Goal: Communication & Community: Answer question/provide support

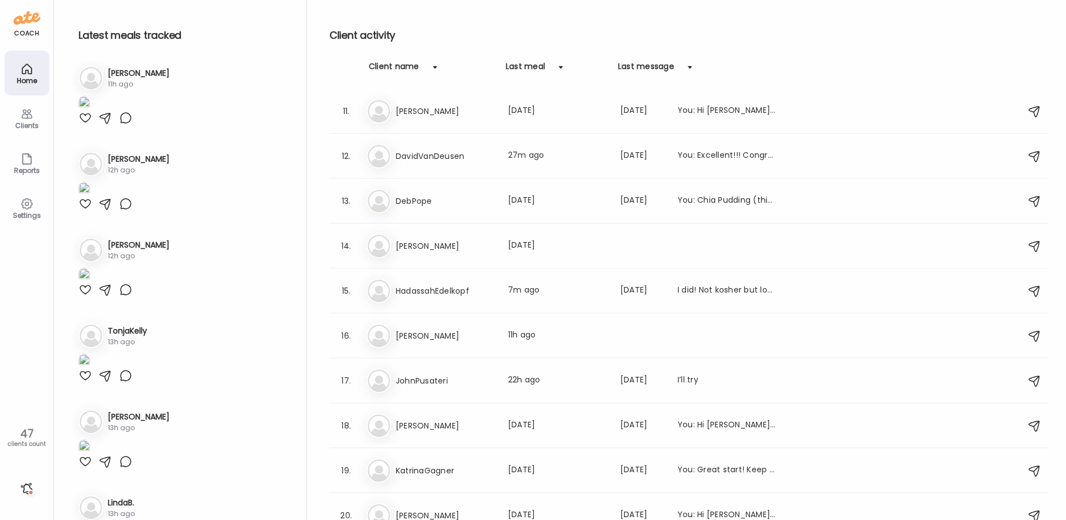
scroll to position [954, 0]
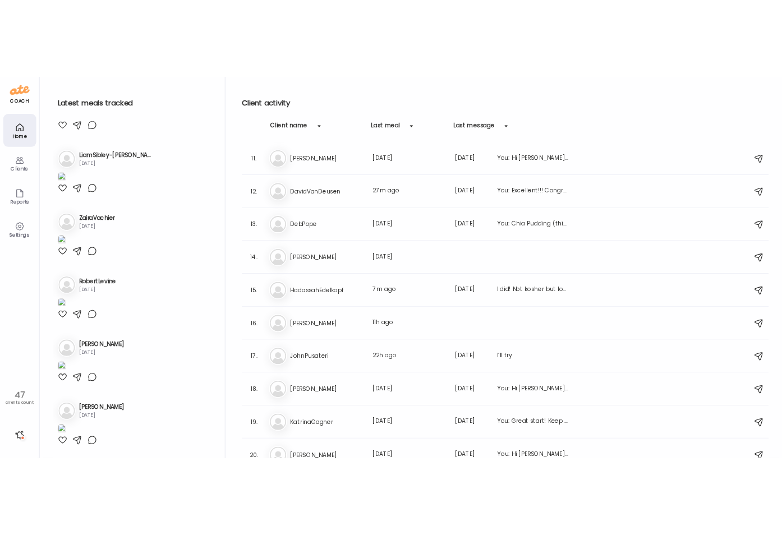
scroll to position [2637, 0]
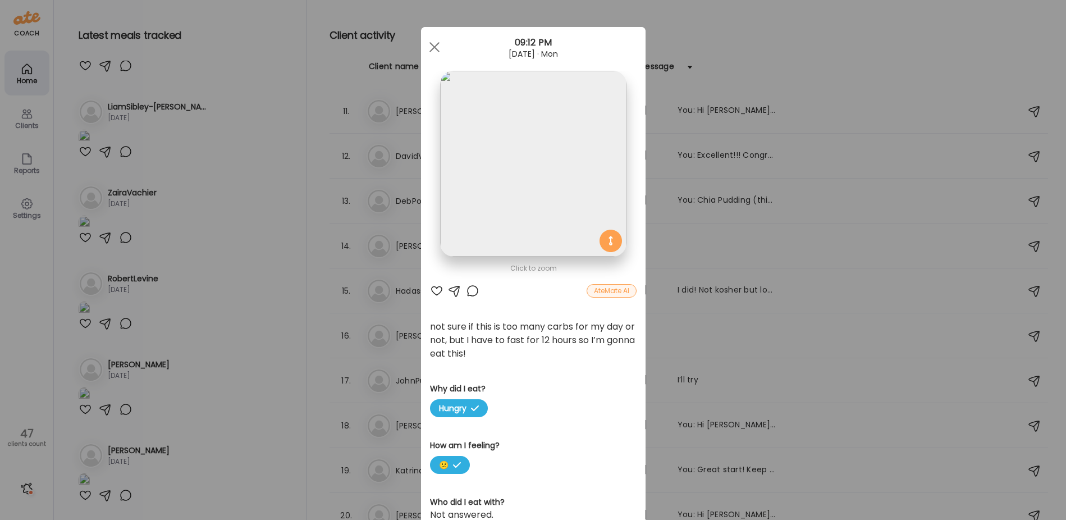
click at [535, 159] on img at bounding box center [533, 164] width 186 height 186
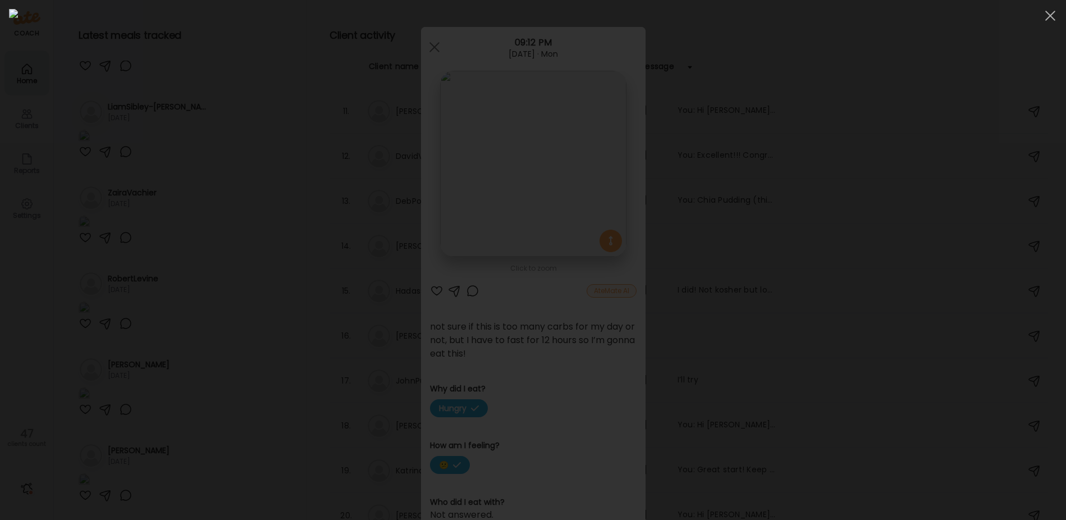
click at [154, 387] on div at bounding box center [533, 260] width 1048 height 502
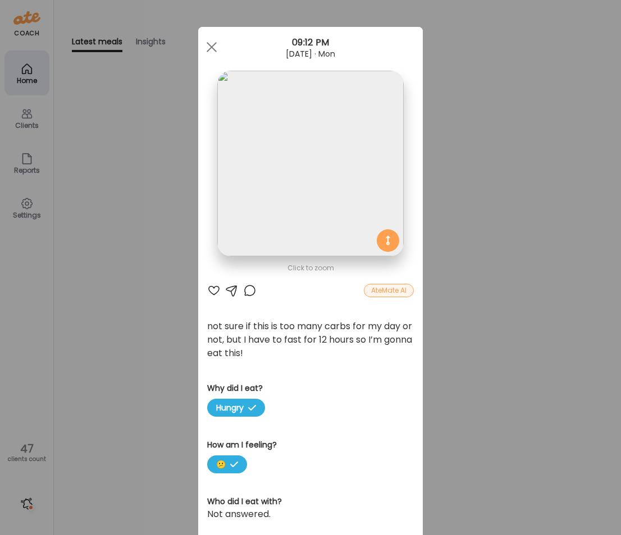
click at [557, 127] on div "Ate Coach Dashboard Wahoo! It’s official Take a moment to set up your Coach Pro…" at bounding box center [310, 267] width 621 height 535
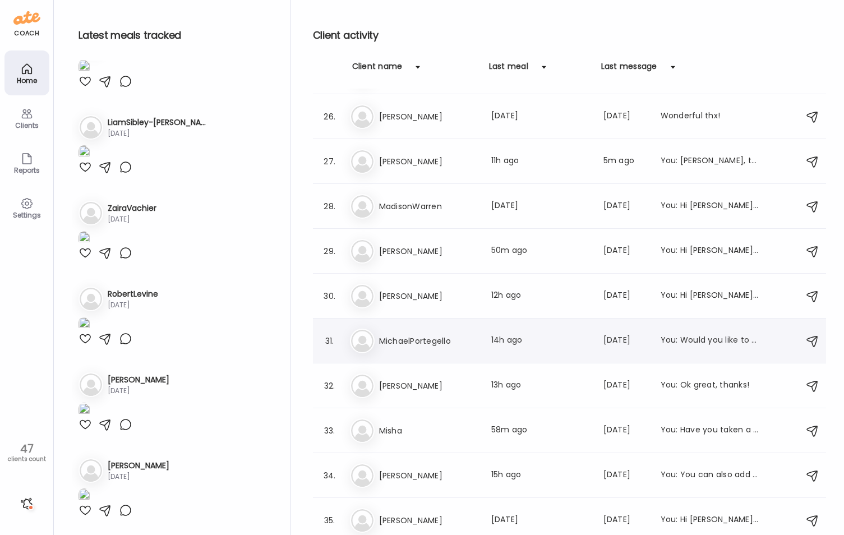
scroll to position [1119, 0]
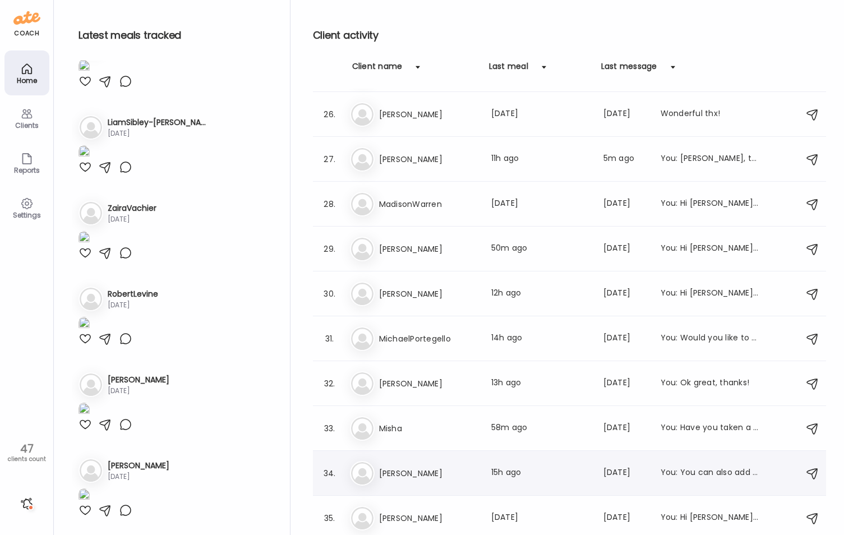
click at [439, 476] on h3 "[PERSON_NAME]" at bounding box center [428, 473] width 99 height 13
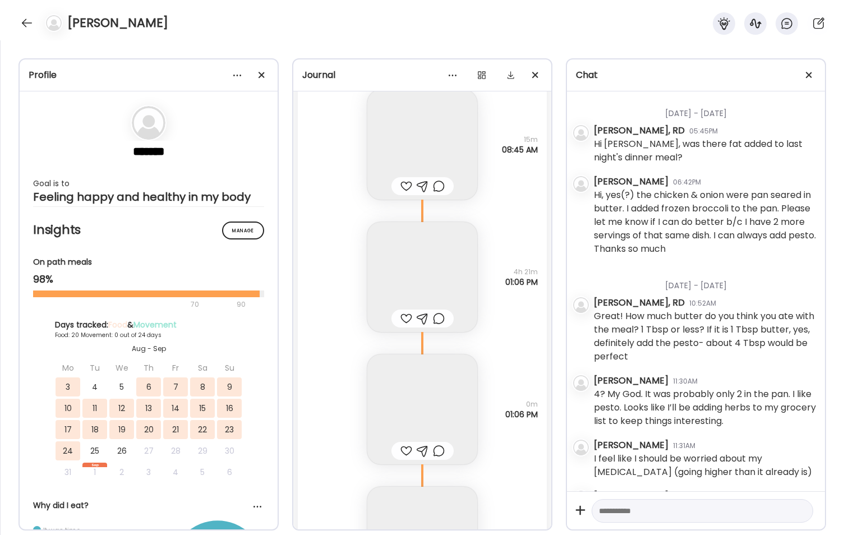
scroll to position [2947, 0]
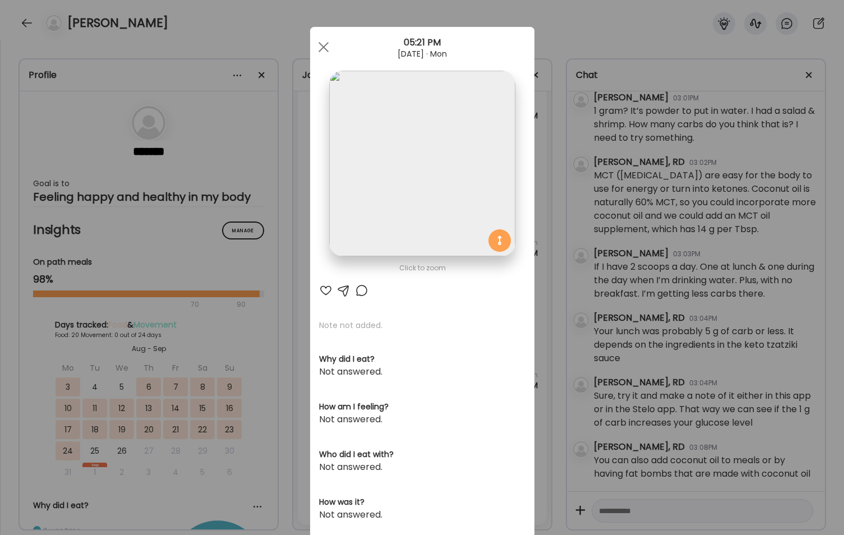
click at [355, 288] on div at bounding box center [361, 290] width 13 height 13
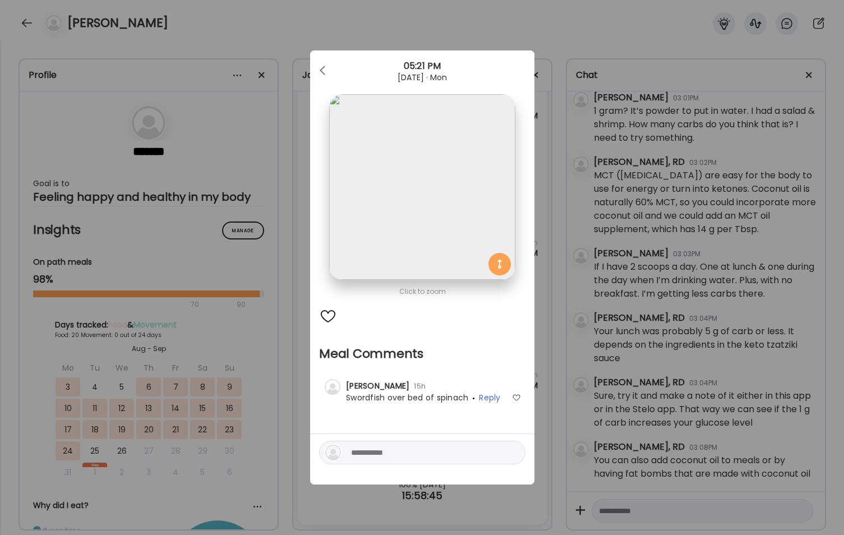
click at [374, 453] on textarea at bounding box center [427, 452] width 152 height 13
type textarea "**********"
click at [517, 454] on div at bounding box center [513, 453] width 16 height 16
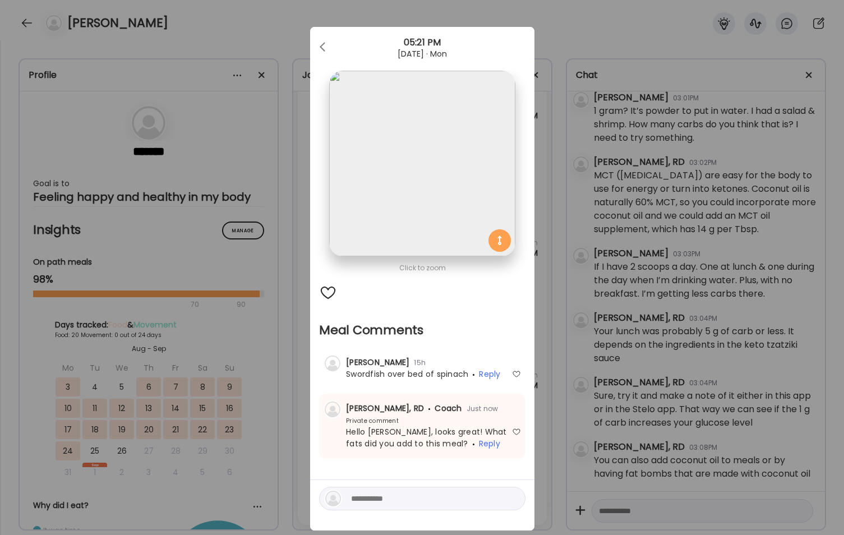
click at [291, 327] on div "Ate Coach Dashboard Wahoo! It’s official Take a moment to set up your Coach Pro…" at bounding box center [422, 267] width 844 height 535
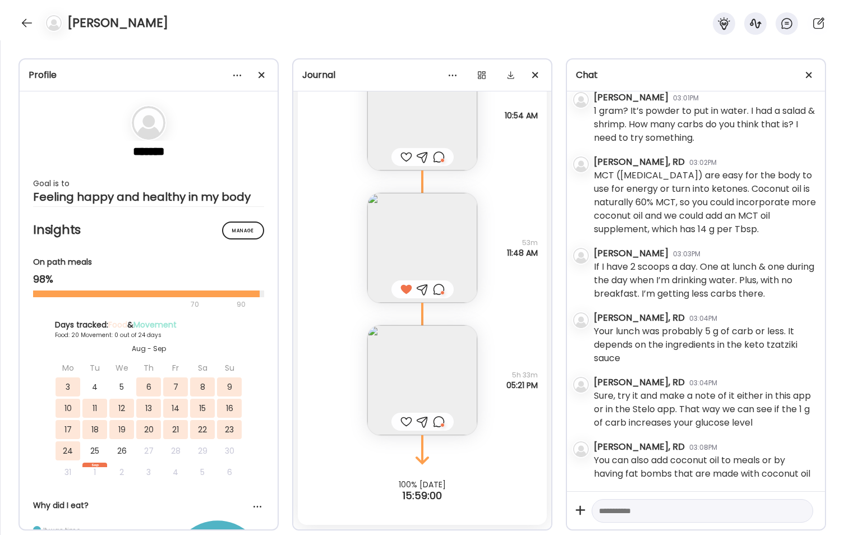
click at [400, 234] on img at bounding box center [423, 248] width 110 height 110
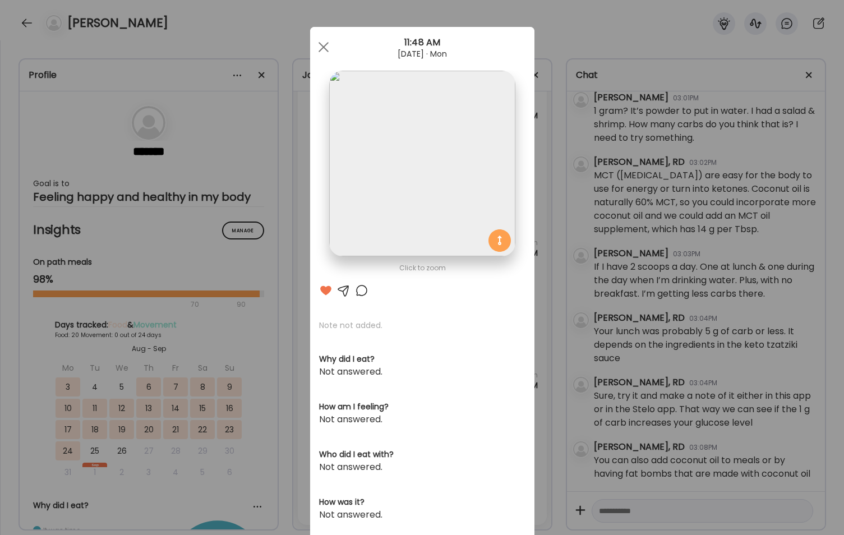
click at [355, 291] on div at bounding box center [361, 290] width 13 height 13
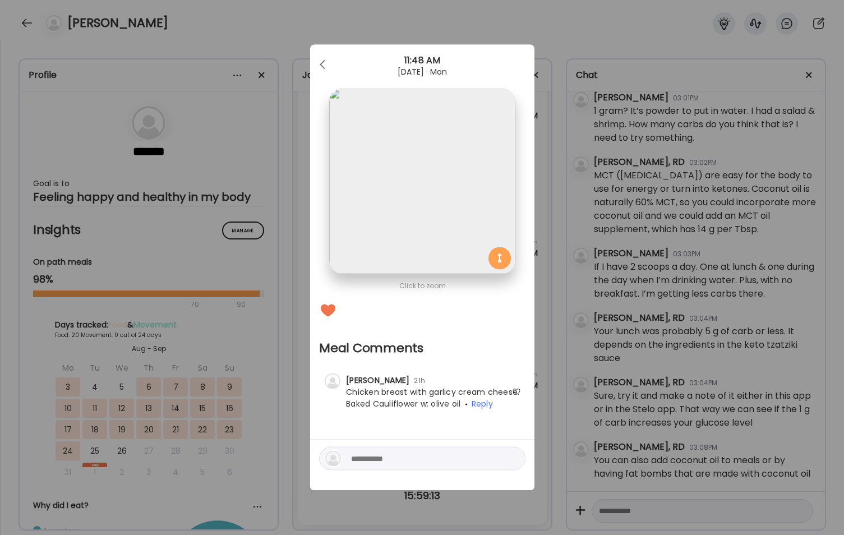
click at [293, 354] on div "Ate Coach Dashboard Wahoo! It’s official Take a moment to set up your Coach Pro…" at bounding box center [422, 267] width 844 height 535
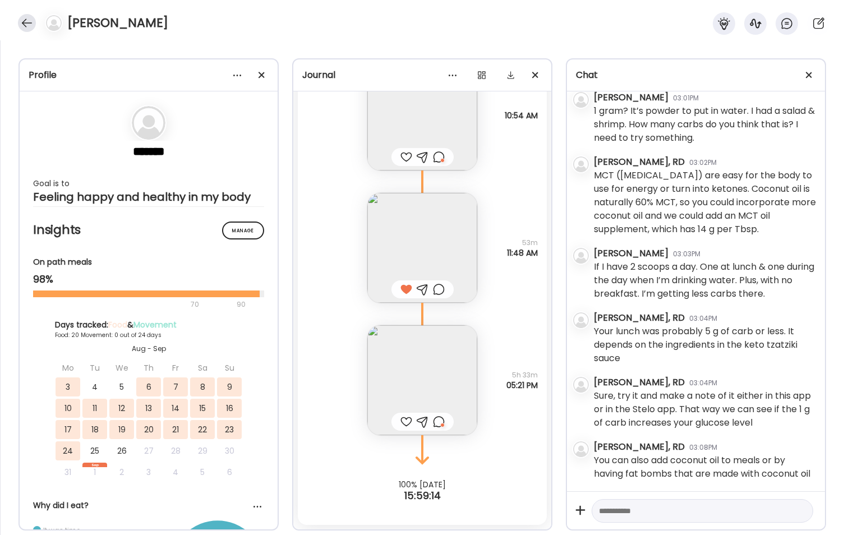
click at [26, 25] on div at bounding box center [27, 23] width 18 height 18
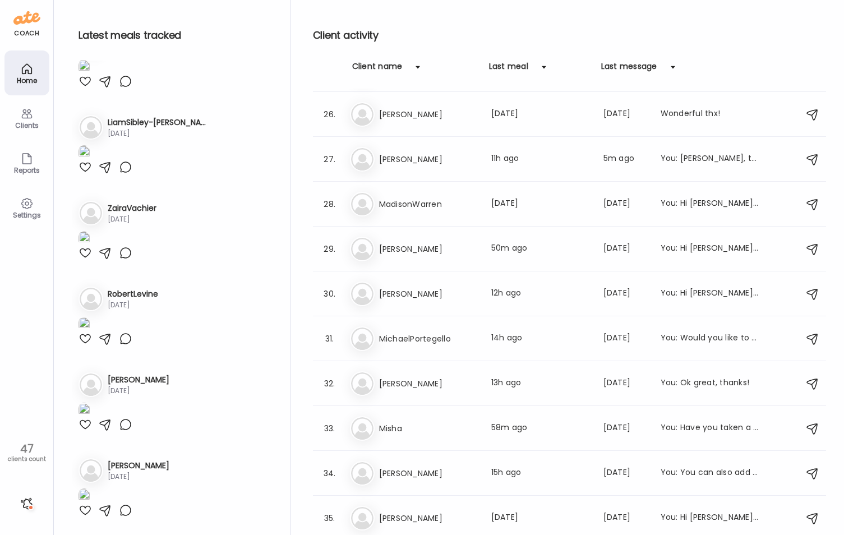
scroll to position [4334, 0]
click at [29, 503] on div at bounding box center [27, 504] width 18 height 18
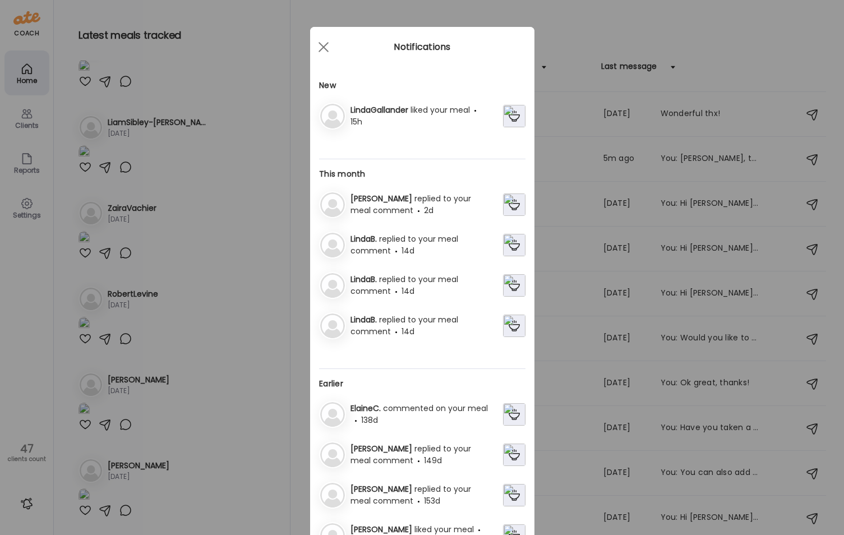
click at [505, 118] on img at bounding box center [514, 116] width 22 height 22
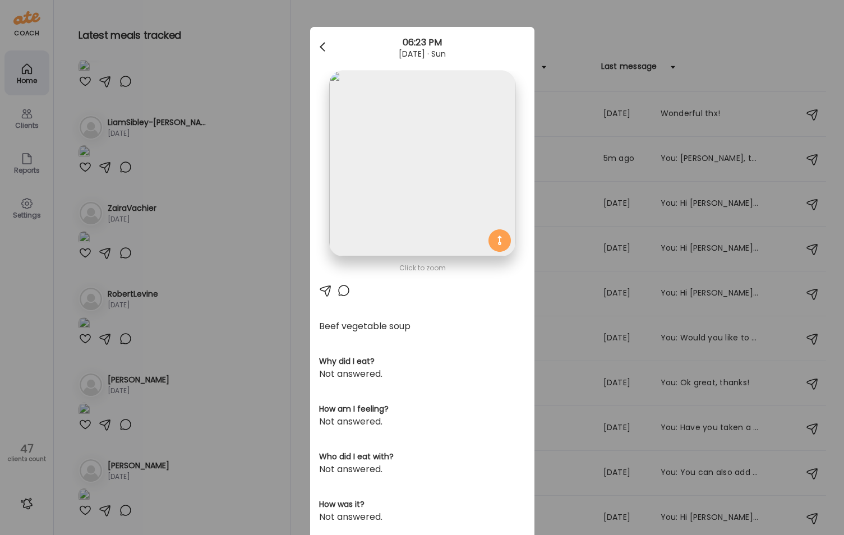
click at [318, 47] on div at bounding box center [324, 47] width 22 height 22
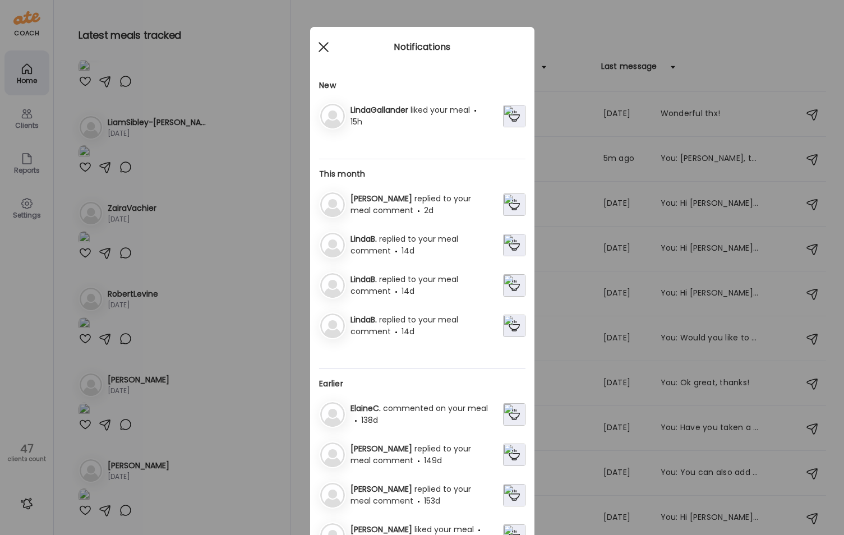
click at [313, 44] on div at bounding box center [324, 47] width 22 height 22
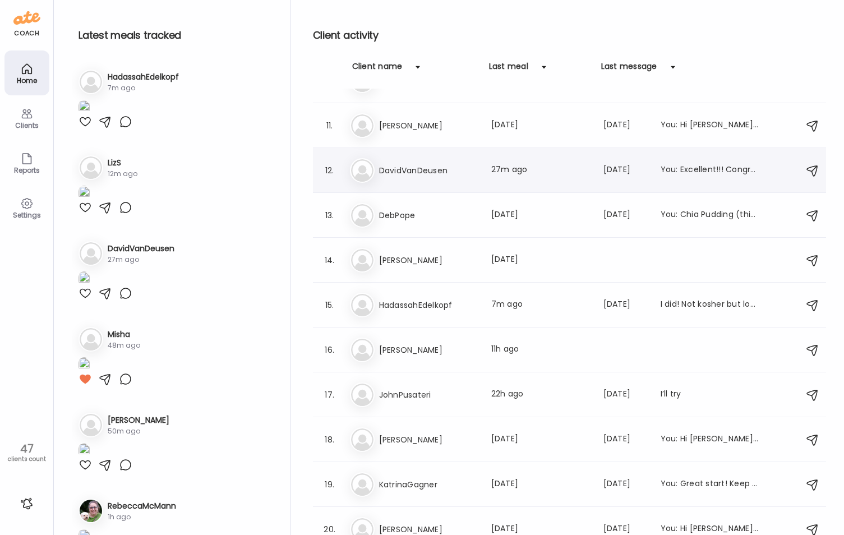
scroll to position [561, 0]
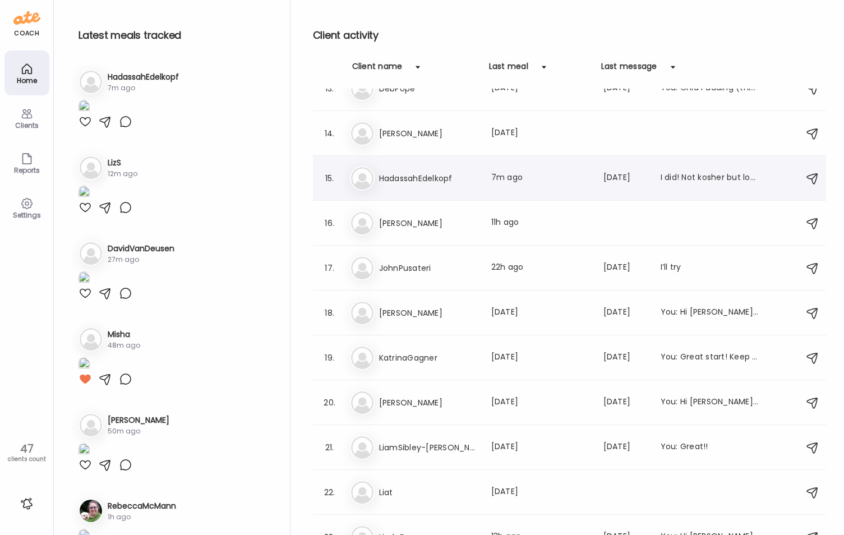
click at [412, 181] on h3 "HadassahEdelkopf" at bounding box center [428, 178] width 99 height 13
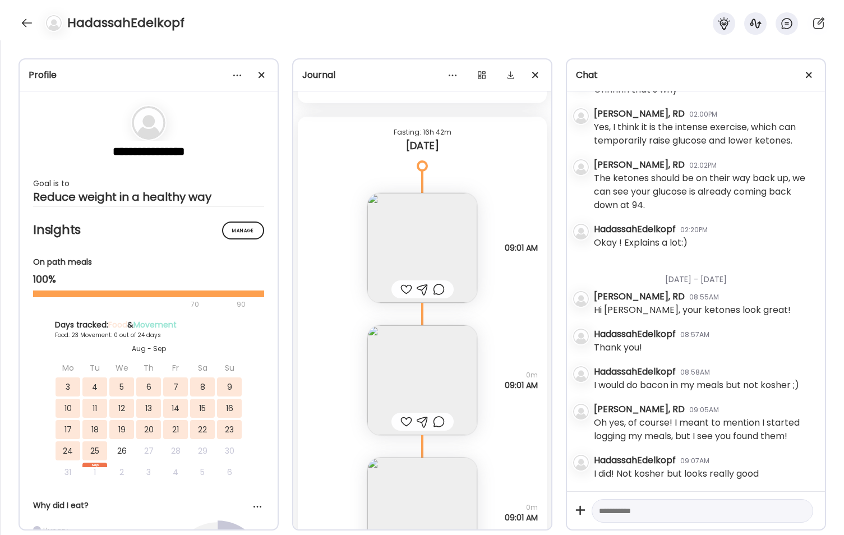
scroll to position [47122, 0]
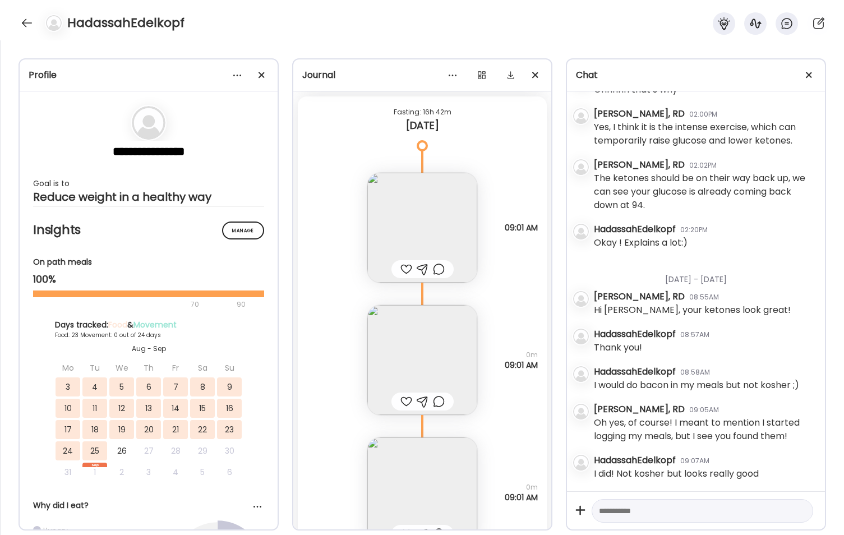
click at [415, 352] on img at bounding box center [423, 360] width 110 height 110
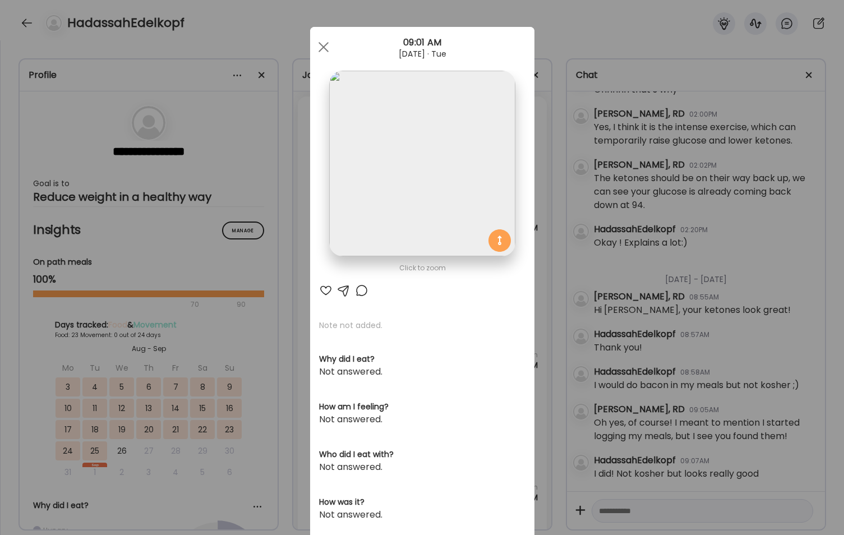
click at [419, 184] on img at bounding box center [422, 164] width 186 height 186
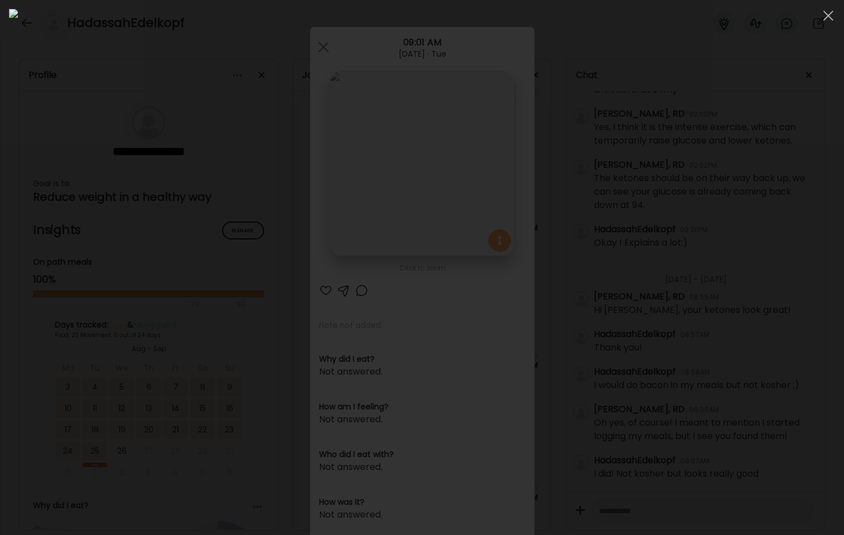
click at [419, 184] on img at bounding box center [422, 267] width 827 height 517
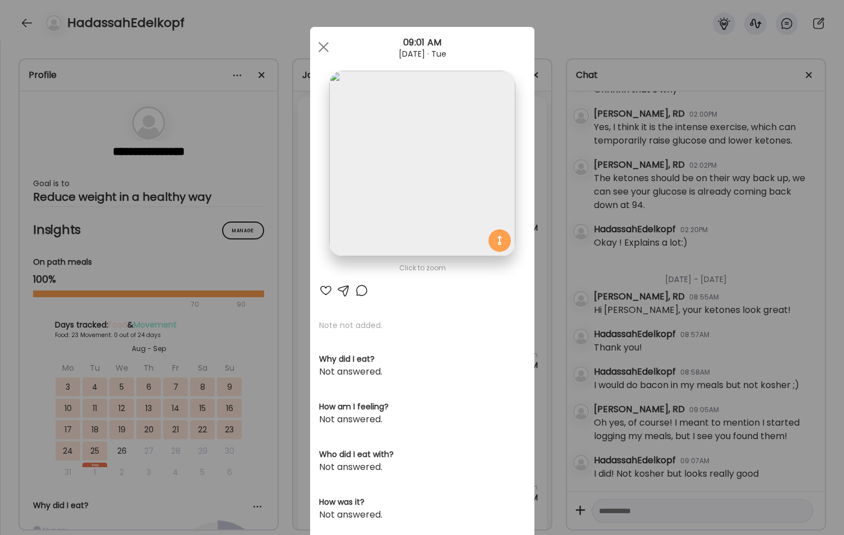
click at [282, 239] on div "Ate Coach Dashboard Wahoo! It’s official Take a moment to set up your Coach Pro…" at bounding box center [422, 267] width 844 height 535
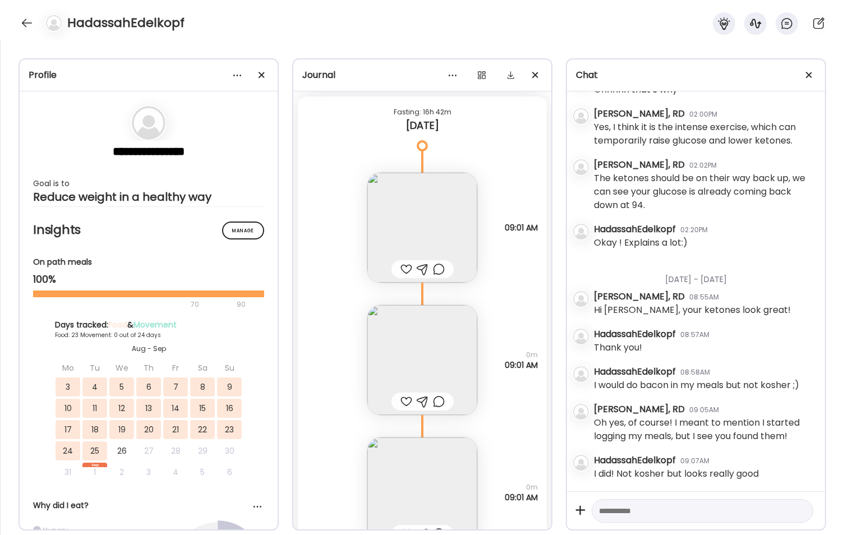
click at [387, 211] on img at bounding box center [423, 228] width 110 height 110
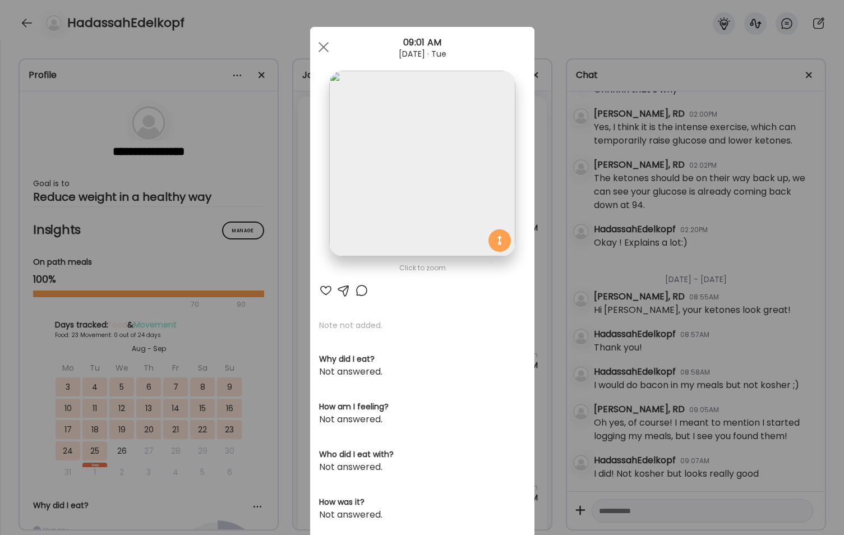
click at [404, 167] on img at bounding box center [422, 164] width 186 height 186
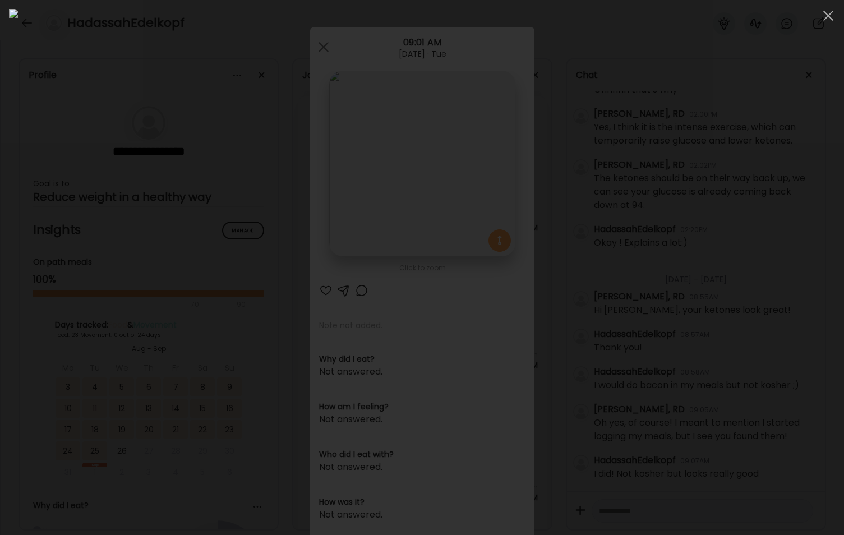
click at [404, 167] on img at bounding box center [422, 267] width 827 height 517
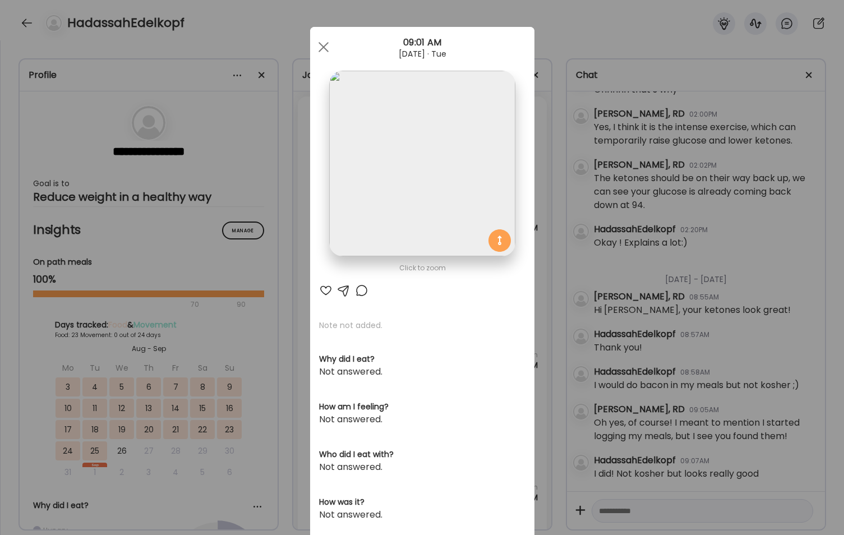
click at [546, 233] on div "Ate Coach Dashboard Wahoo! It’s official Take a moment to set up your Coach Pro…" at bounding box center [422, 267] width 844 height 535
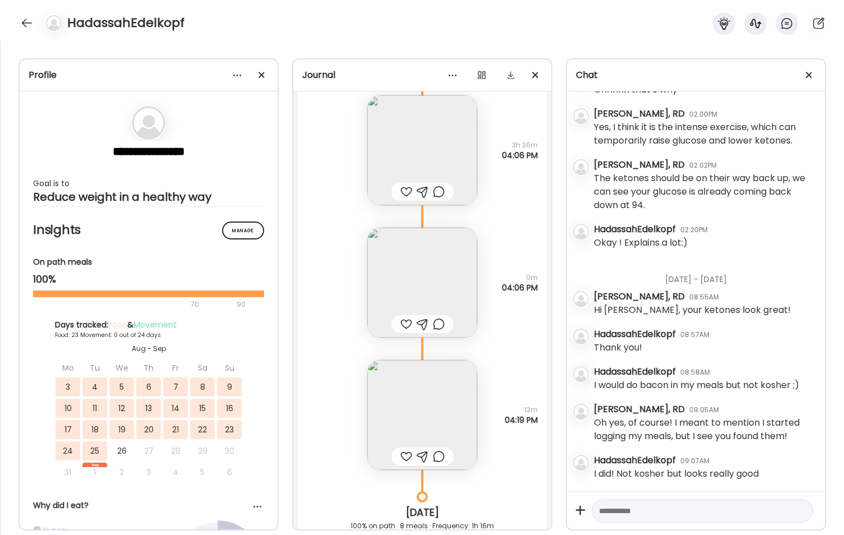
scroll to position [46674, 0]
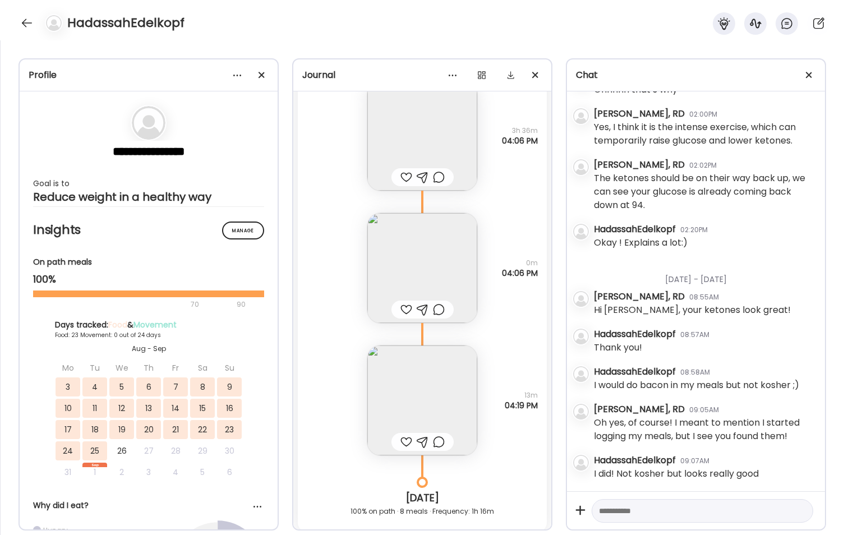
click at [427, 248] on img at bounding box center [423, 268] width 110 height 110
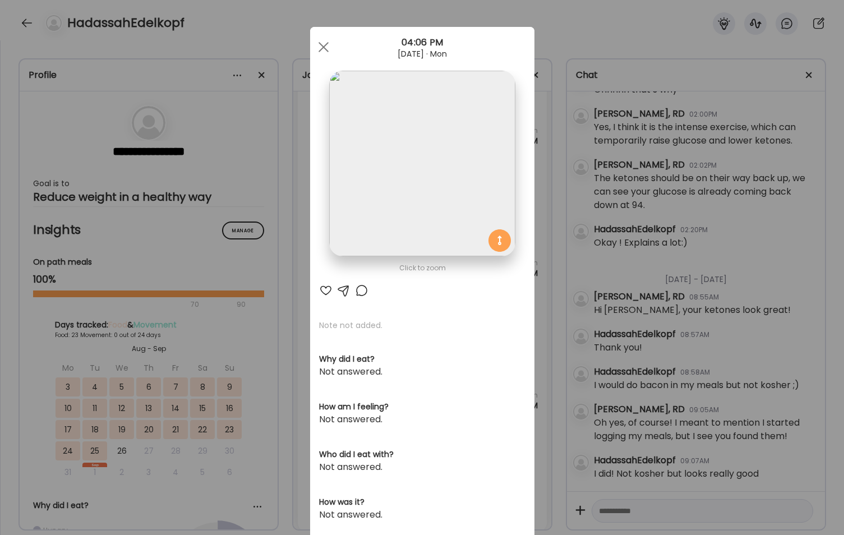
click at [279, 275] on div "Ate Coach Dashboard Wahoo! It’s official Take a moment to set up your Coach Pro…" at bounding box center [422, 267] width 844 height 535
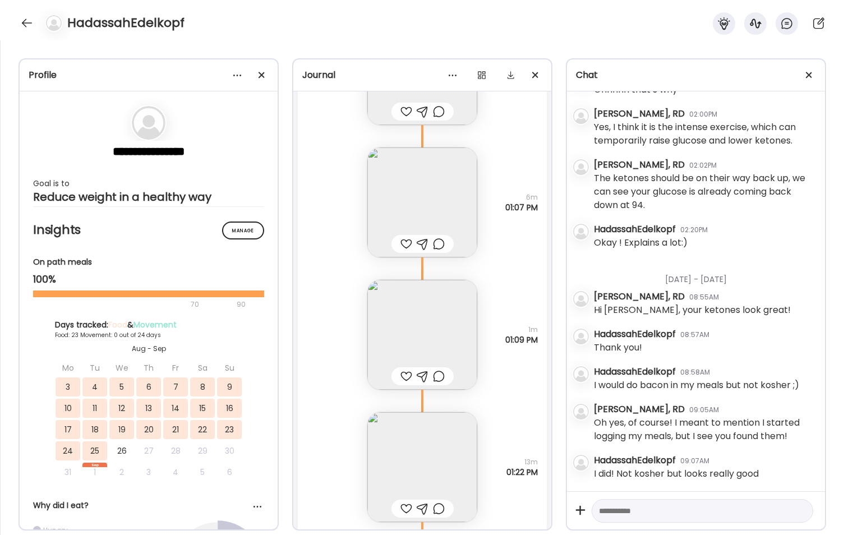
scroll to position [44934, 0]
click at [397, 449] on img at bounding box center [423, 470] width 110 height 110
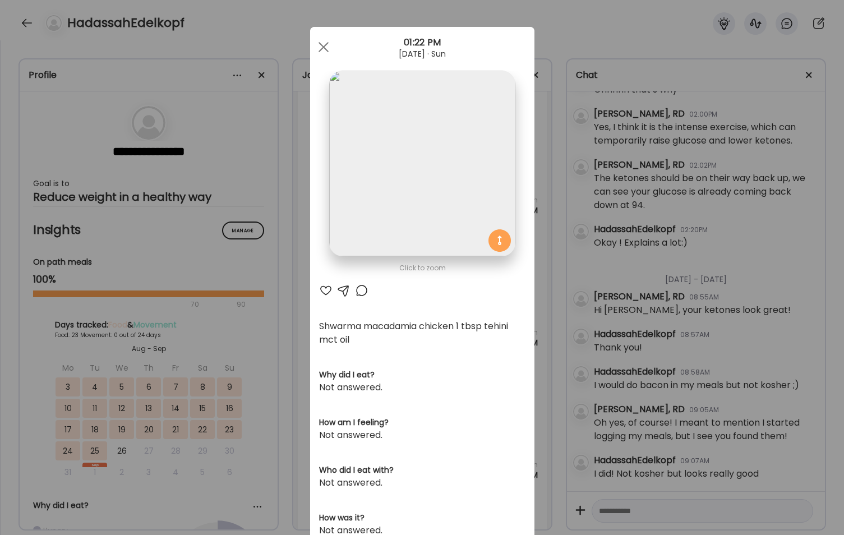
click at [432, 189] on img at bounding box center [422, 164] width 186 height 186
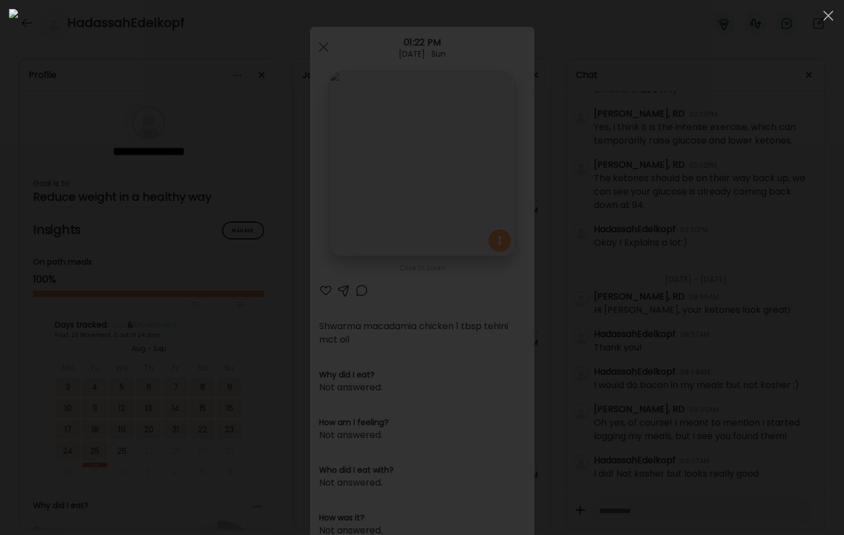
click at [432, 189] on img at bounding box center [422, 267] width 827 height 517
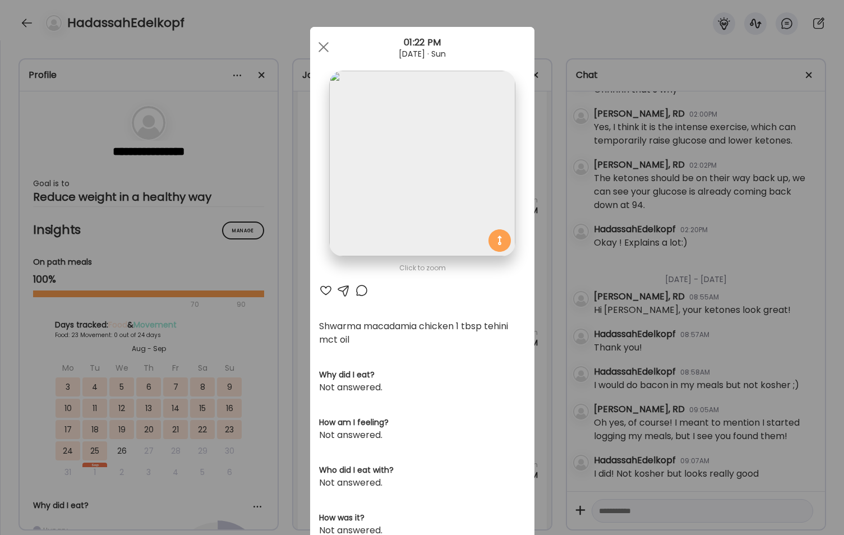
click at [548, 299] on div "Ate Coach Dashboard Wahoo! It’s official Take a moment to set up your Coach Pro…" at bounding box center [422, 267] width 844 height 535
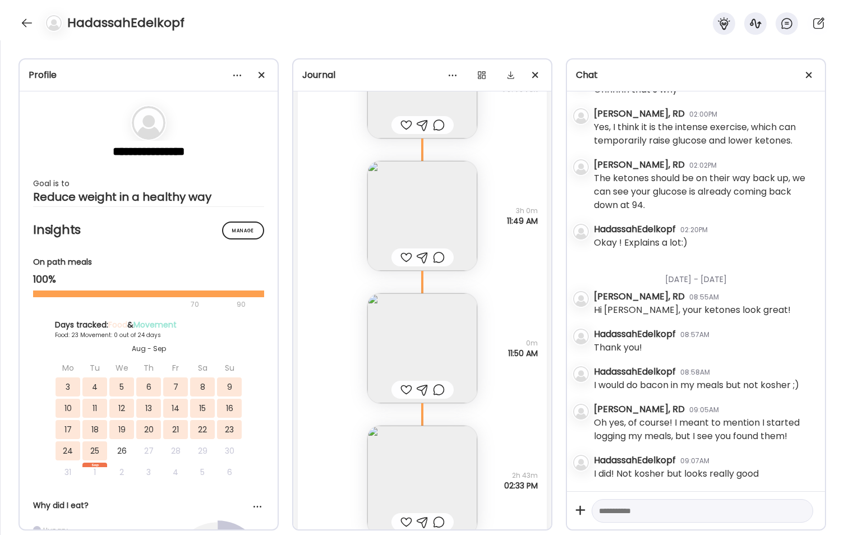
scroll to position [43868, 0]
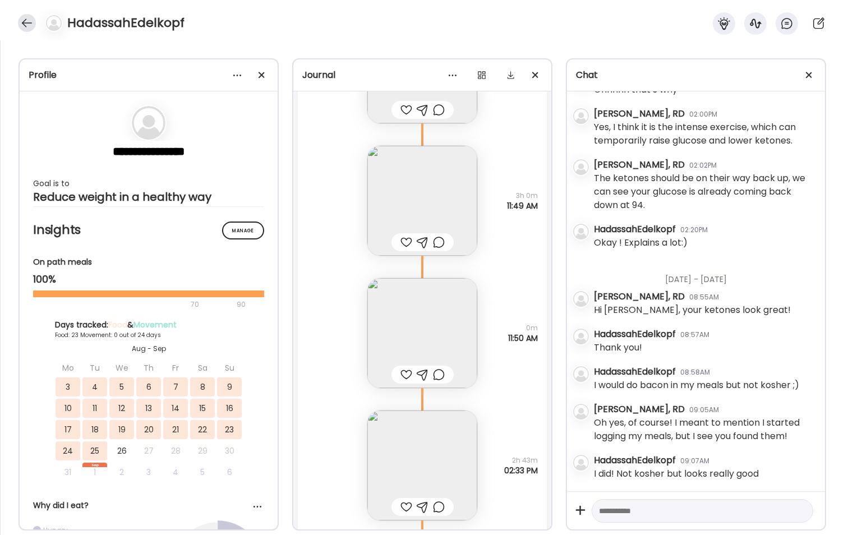
click at [22, 21] on div at bounding box center [27, 23] width 18 height 18
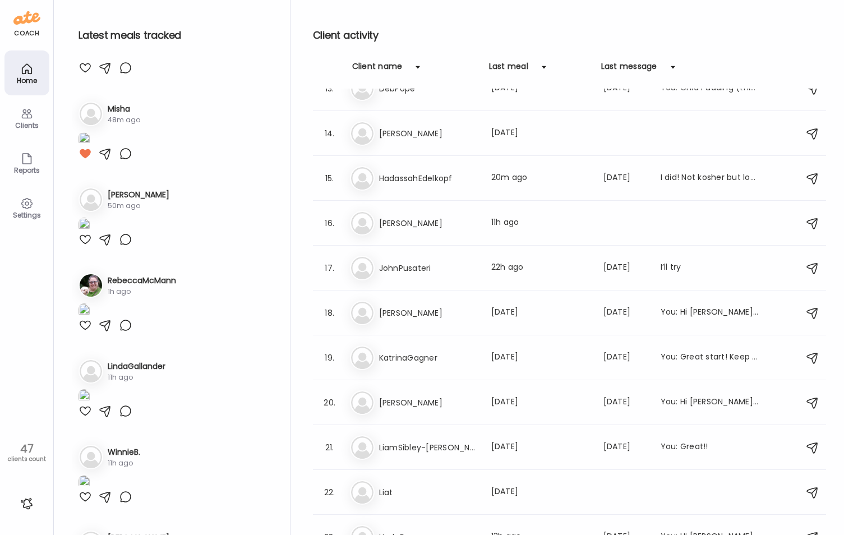
scroll to position [224, 0]
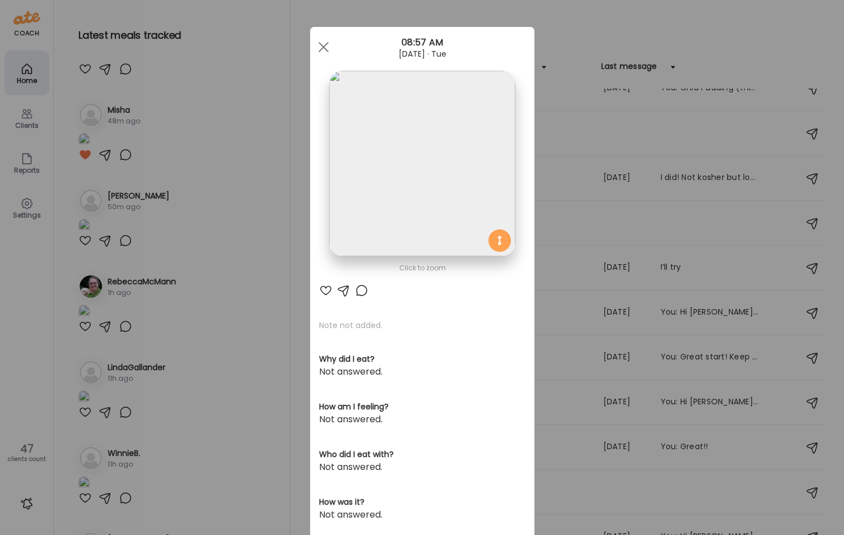
click at [438, 188] on img at bounding box center [422, 164] width 186 height 186
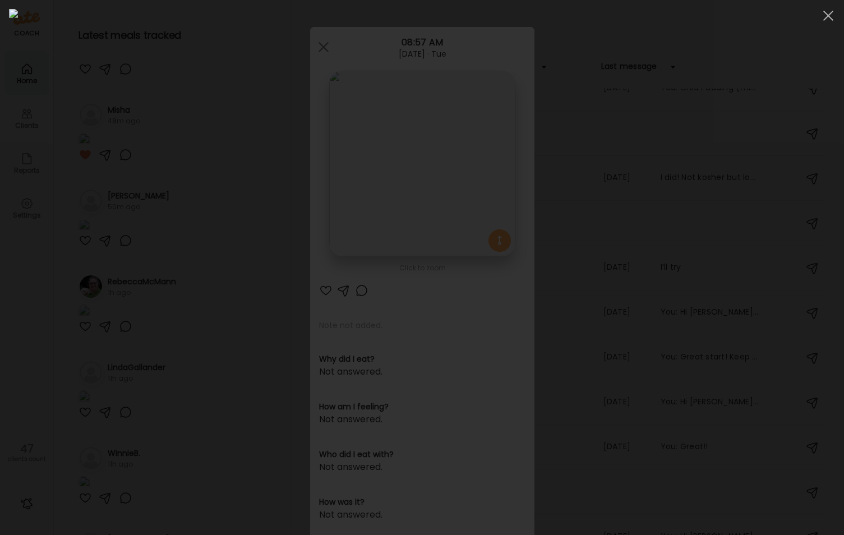
click at [62, 200] on div at bounding box center [422, 267] width 827 height 517
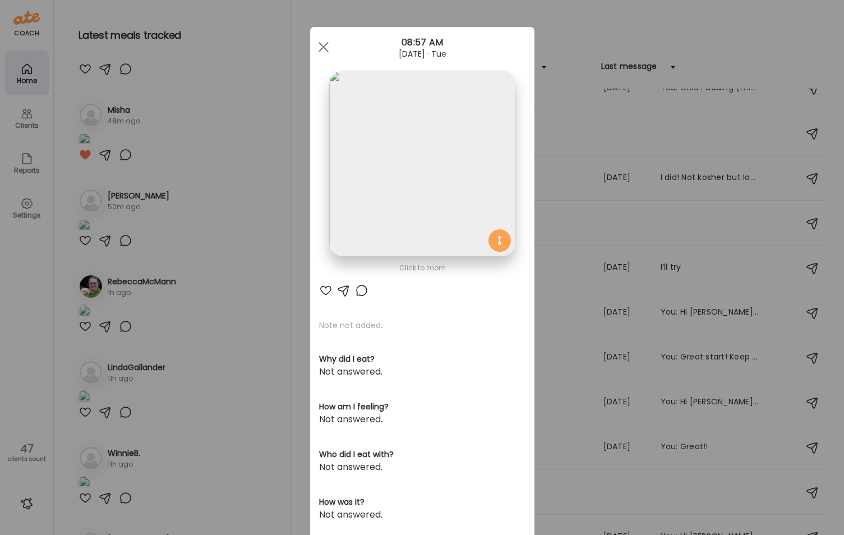
click at [167, 346] on div "Ate Coach Dashboard Wahoo! It’s official Take a moment to set up your Coach Pro…" at bounding box center [422, 267] width 844 height 535
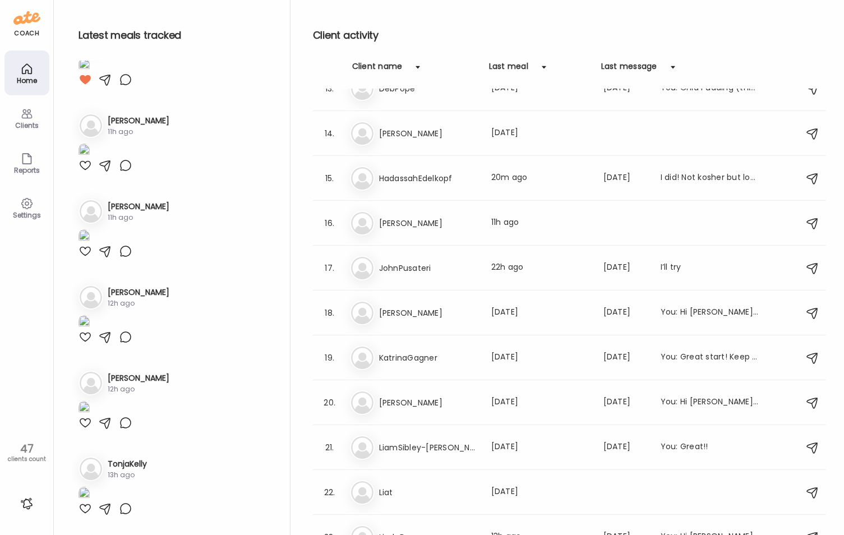
scroll to position [729, 0]
click at [374, 194] on div "15. Ha HadassahEdelkopf Last meal: 20m ago Last message: [DATE] I did! Not kosh…" at bounding box center [569, 178] width 513 height 45
click at [359, 182] on img at bounding box center [362, 178] width 22 height 22
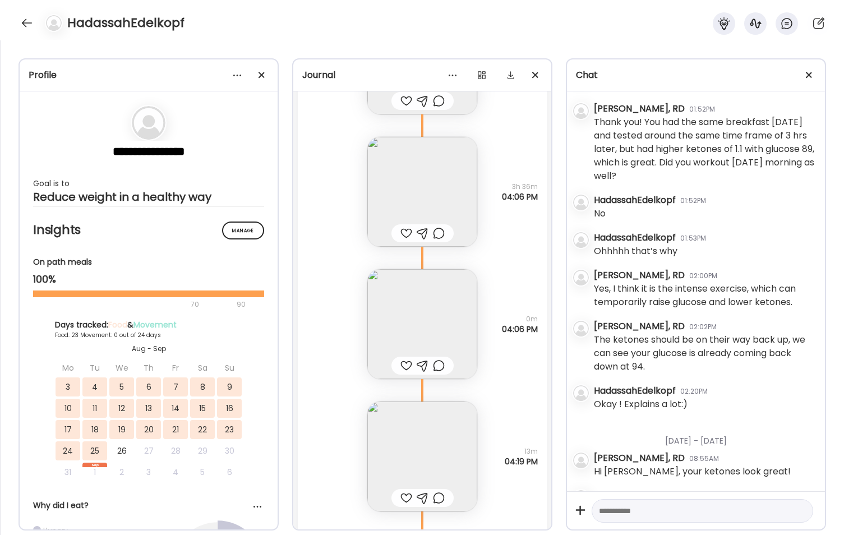
scroll to position [1568, 0]
click at [25, 26] on div at bounding box center [27, 23] width 18 height 18
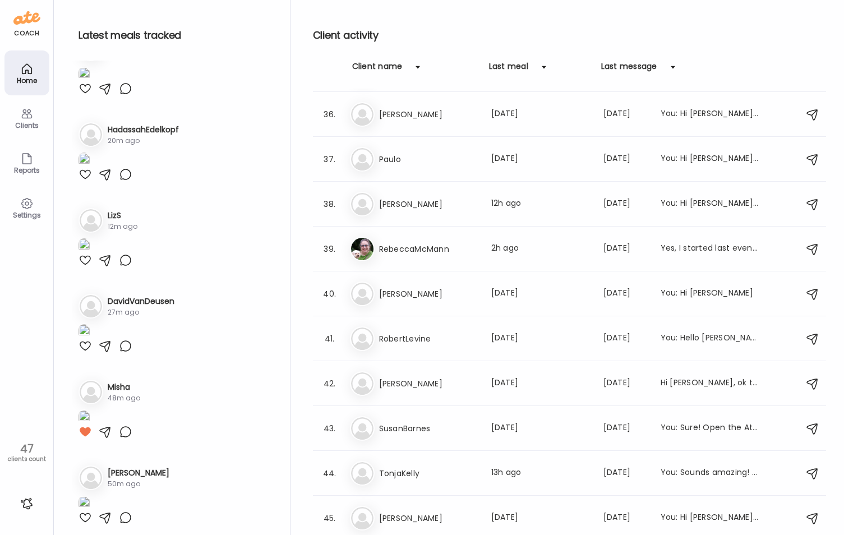
scroll to position [0, 0]
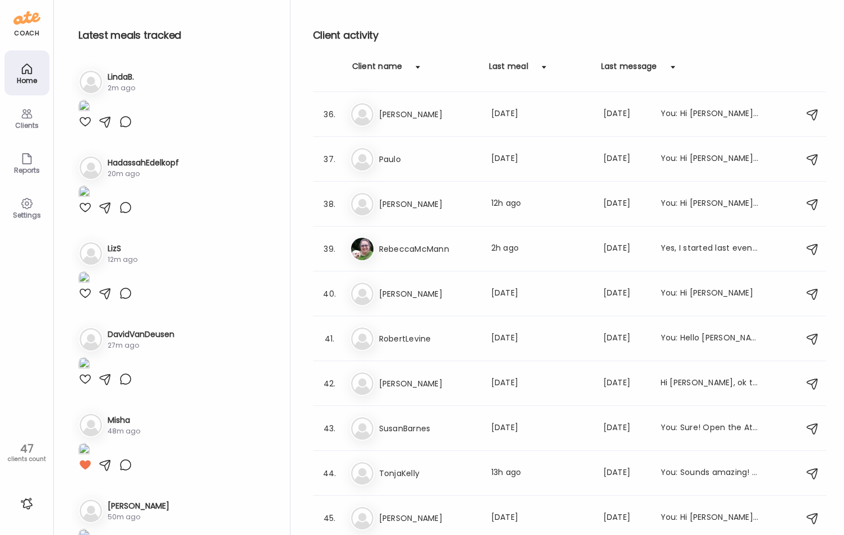
click at [83, 128] on div at bounding box center [85, 121] width 13 height 13
